Goal: Task Accomplishment & Management: Manage account settings

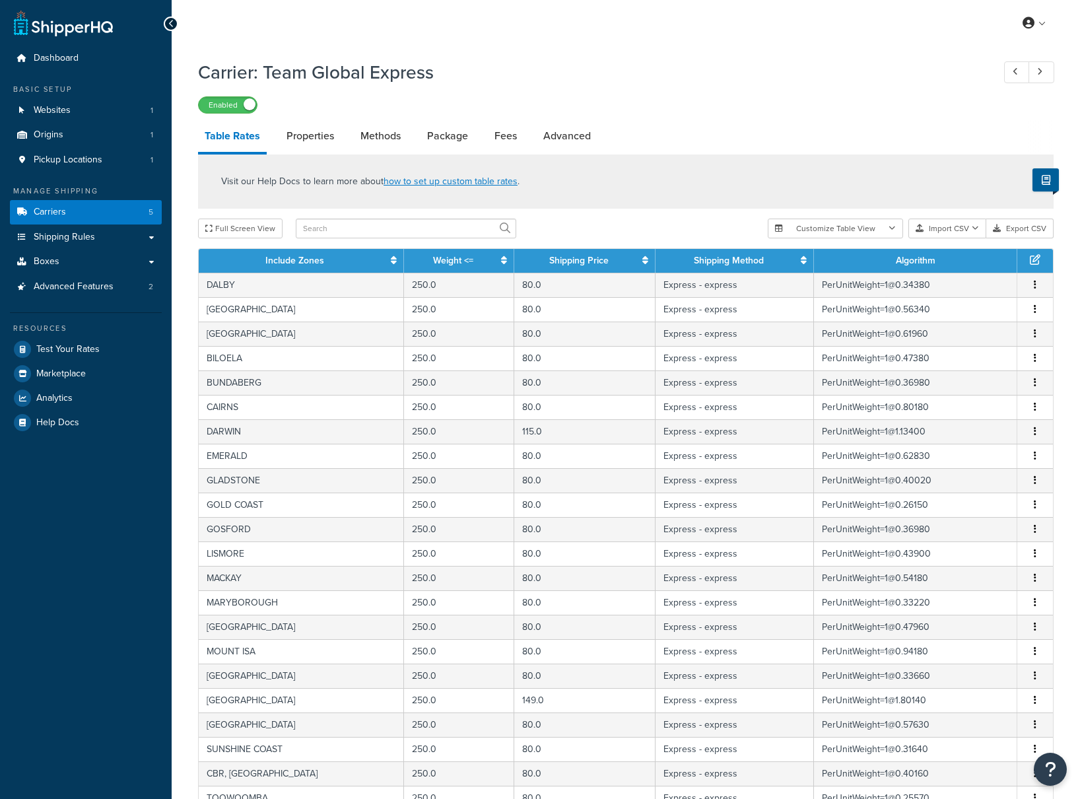
select select "25"
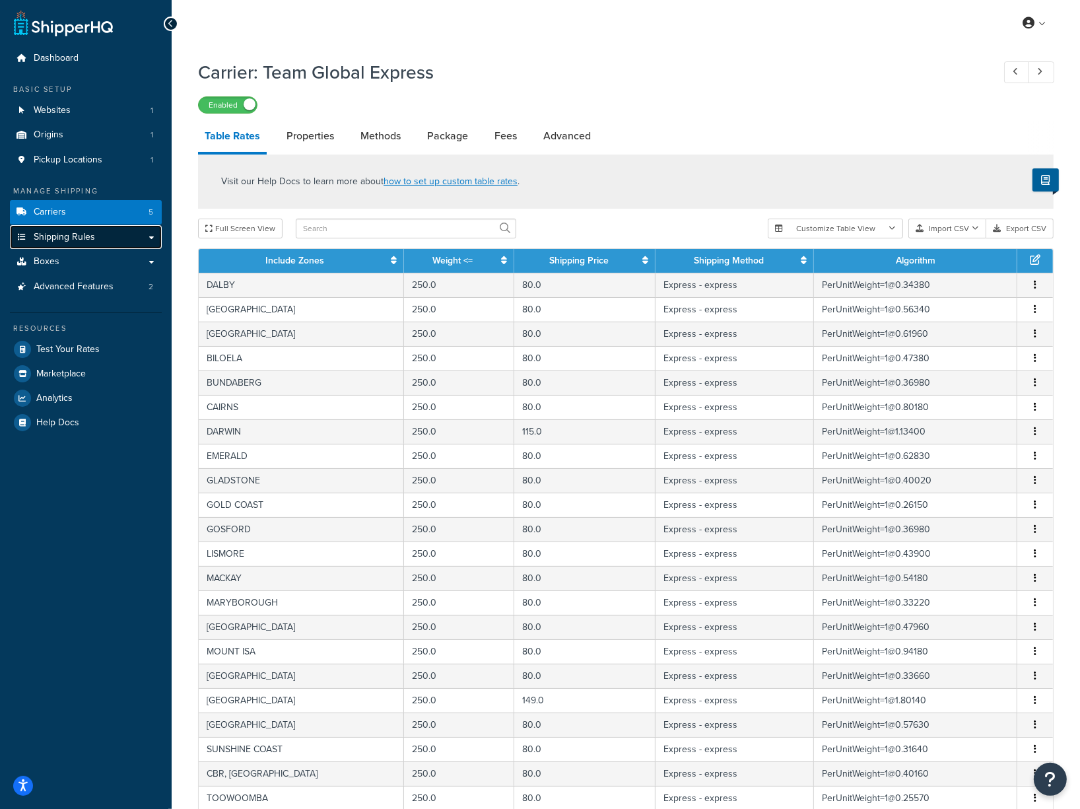
click at [82, 234] on span "Shipping Rules" at bounding box center [64, 237] width 61 height 11
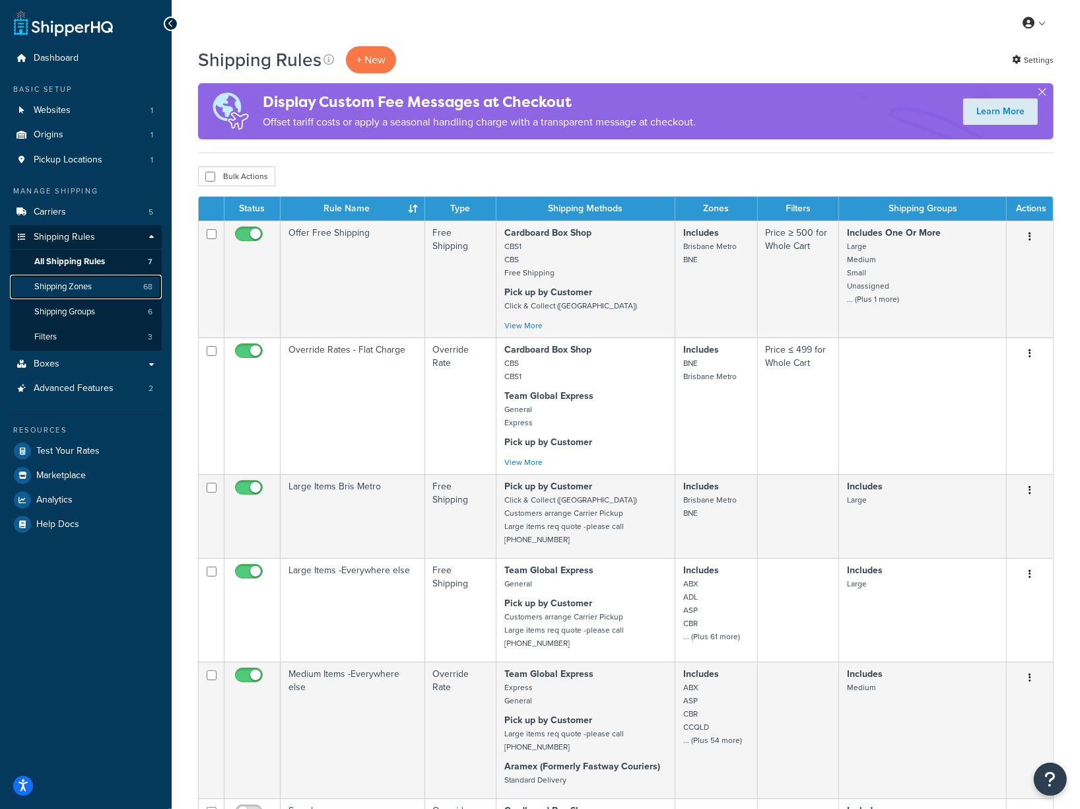
click at [77, 281] on span "Shipping Zones" at bounding box center [62, 286] width 57 height 11
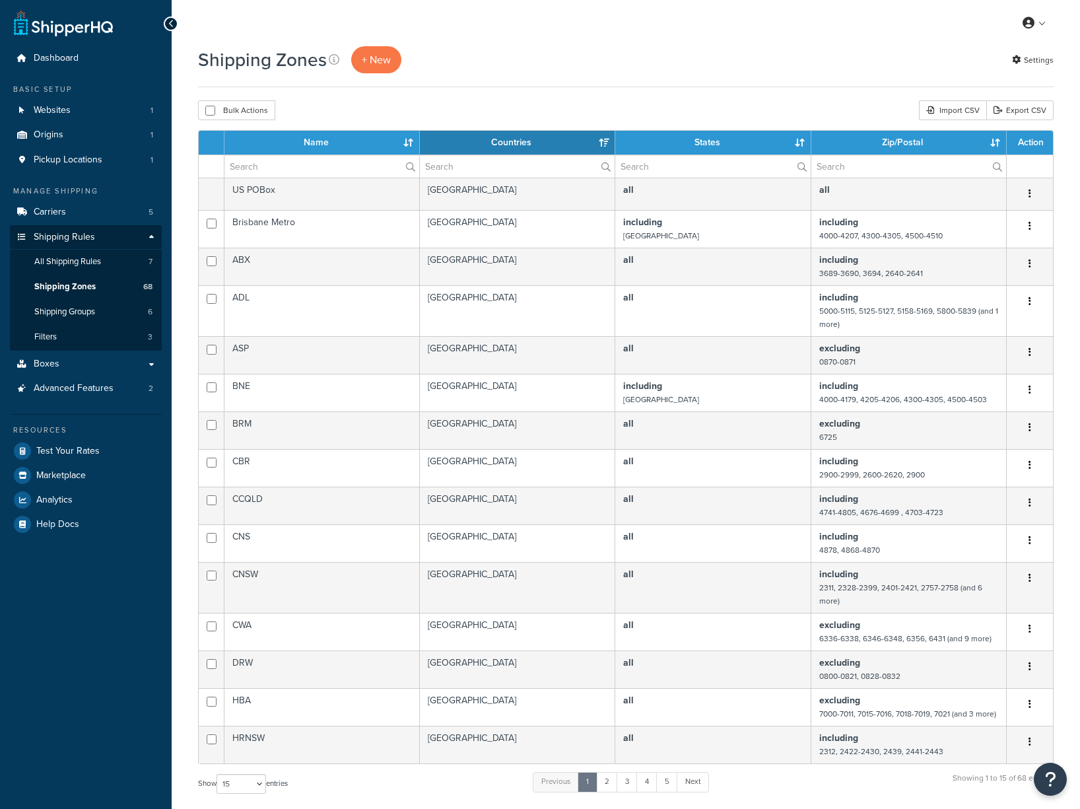
select select "15"
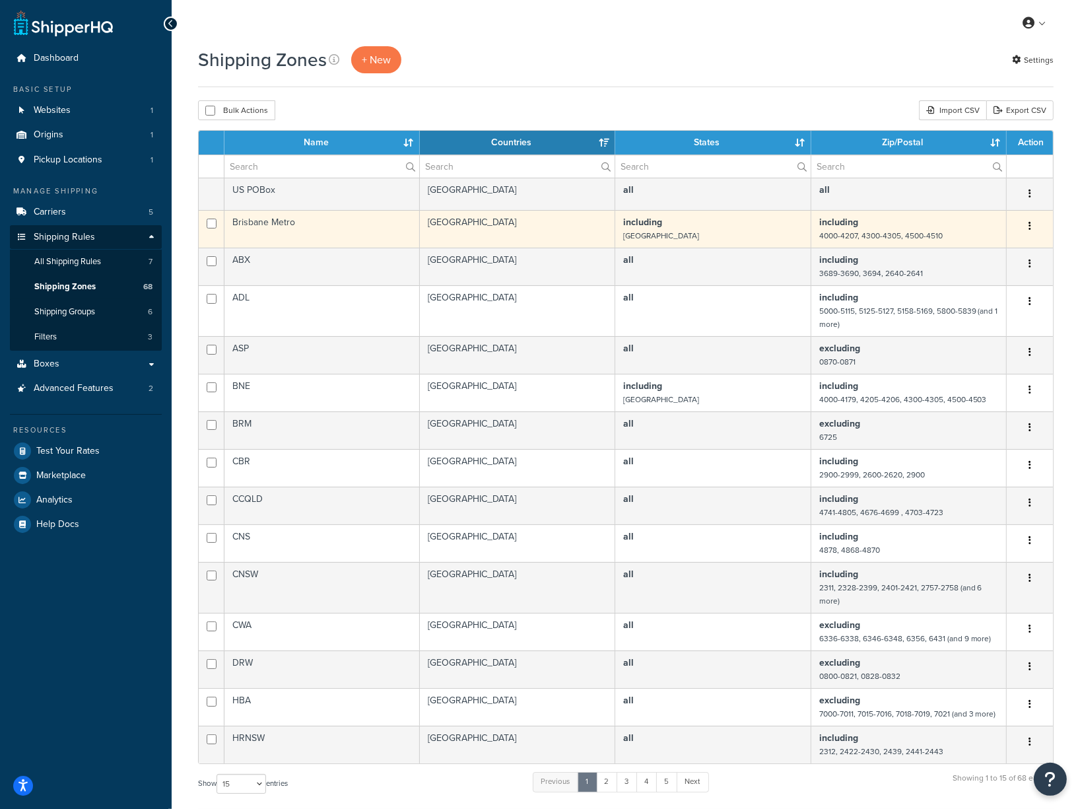
click at [946, 230] on td "including 4000-4207, 4300-4305, 4500-4510" at bounding box center [908, 229] width 195 height 38
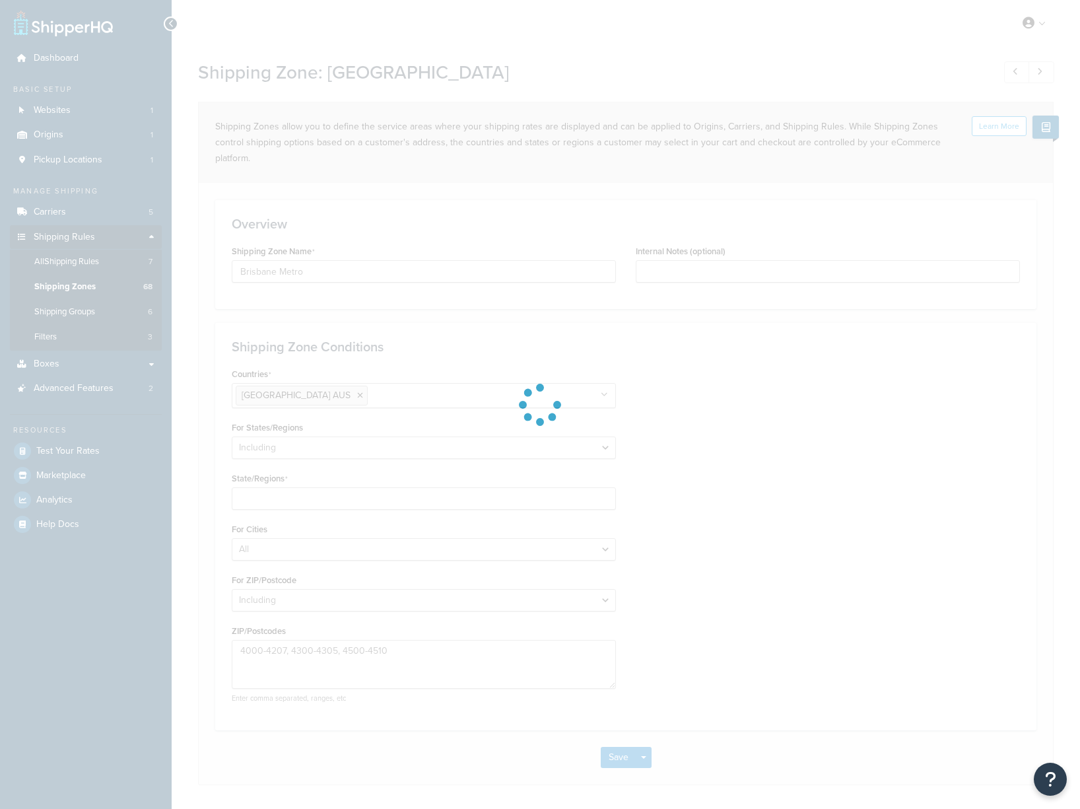
select select "including"
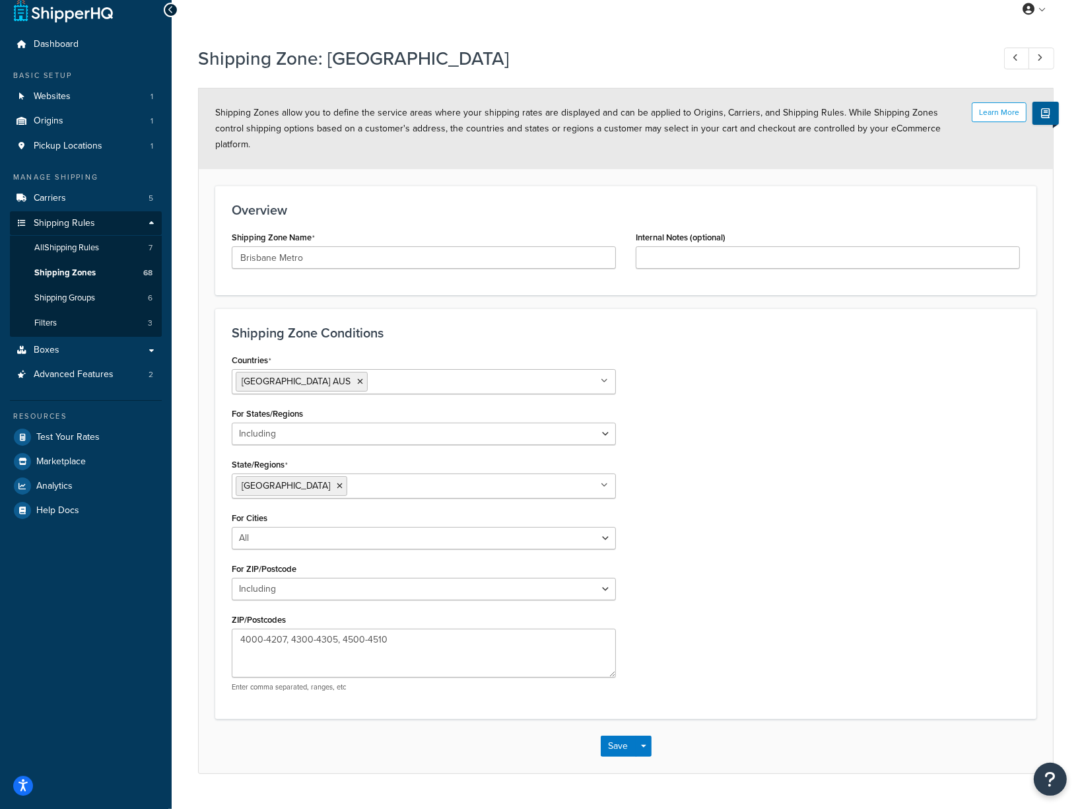
scroll to position [28, 0]
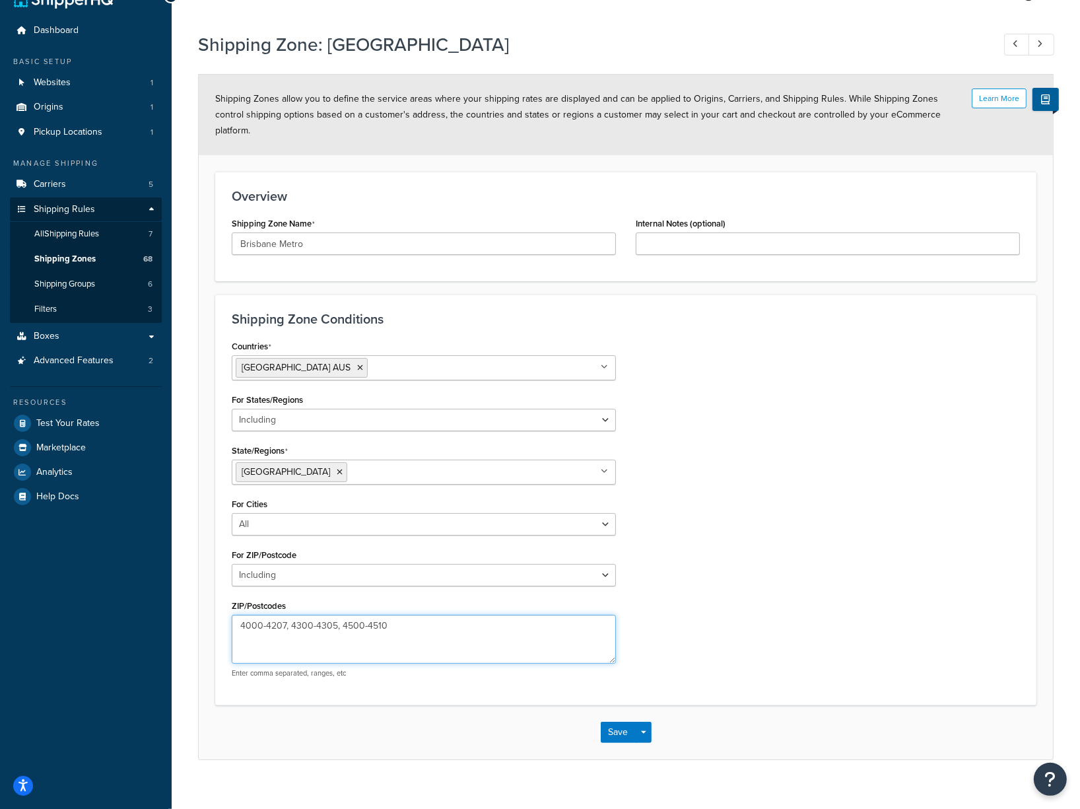
drag, startPoint x: 398, startPoint y: 611, endPoint x: 233, endPoint y: 611, distance: 165.1
click at [233, 615] on textarea "4000-4207, 4300-4305, 4500-4510" at bounding box center [424, 639] width 384 height 49
click at [627, 722] on button "Save" at bounding box center [619, 732] width 36 height 21
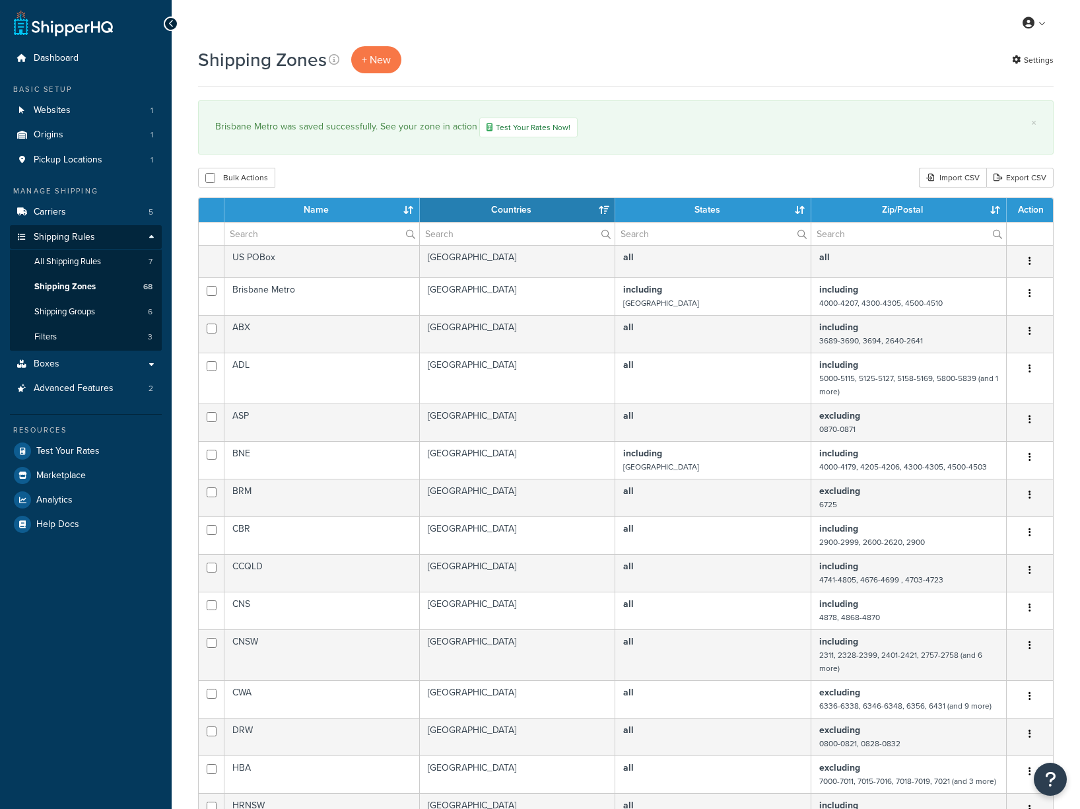
select select "15"
